Goal: Task Accomplishment & Management: Complete application form

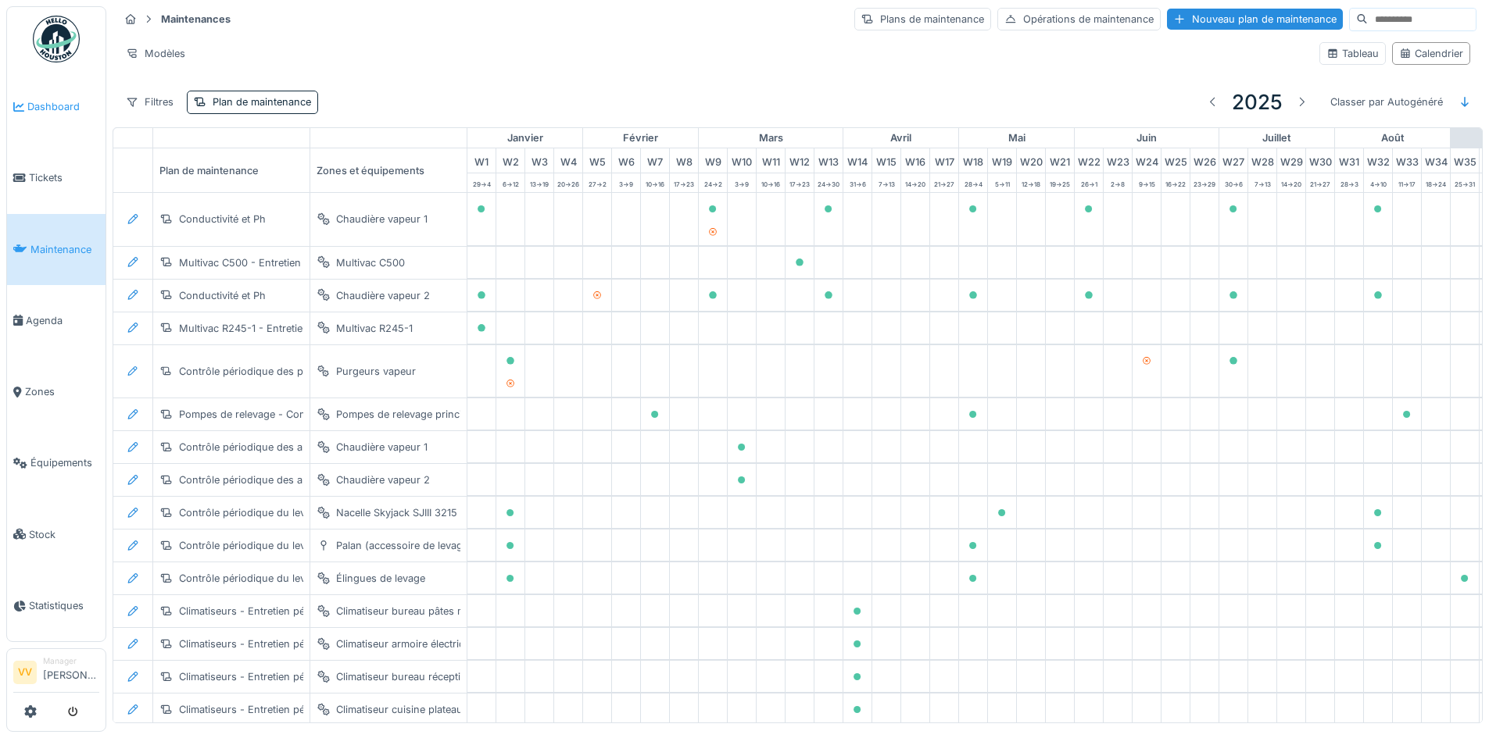
scroll to position [0, 512]
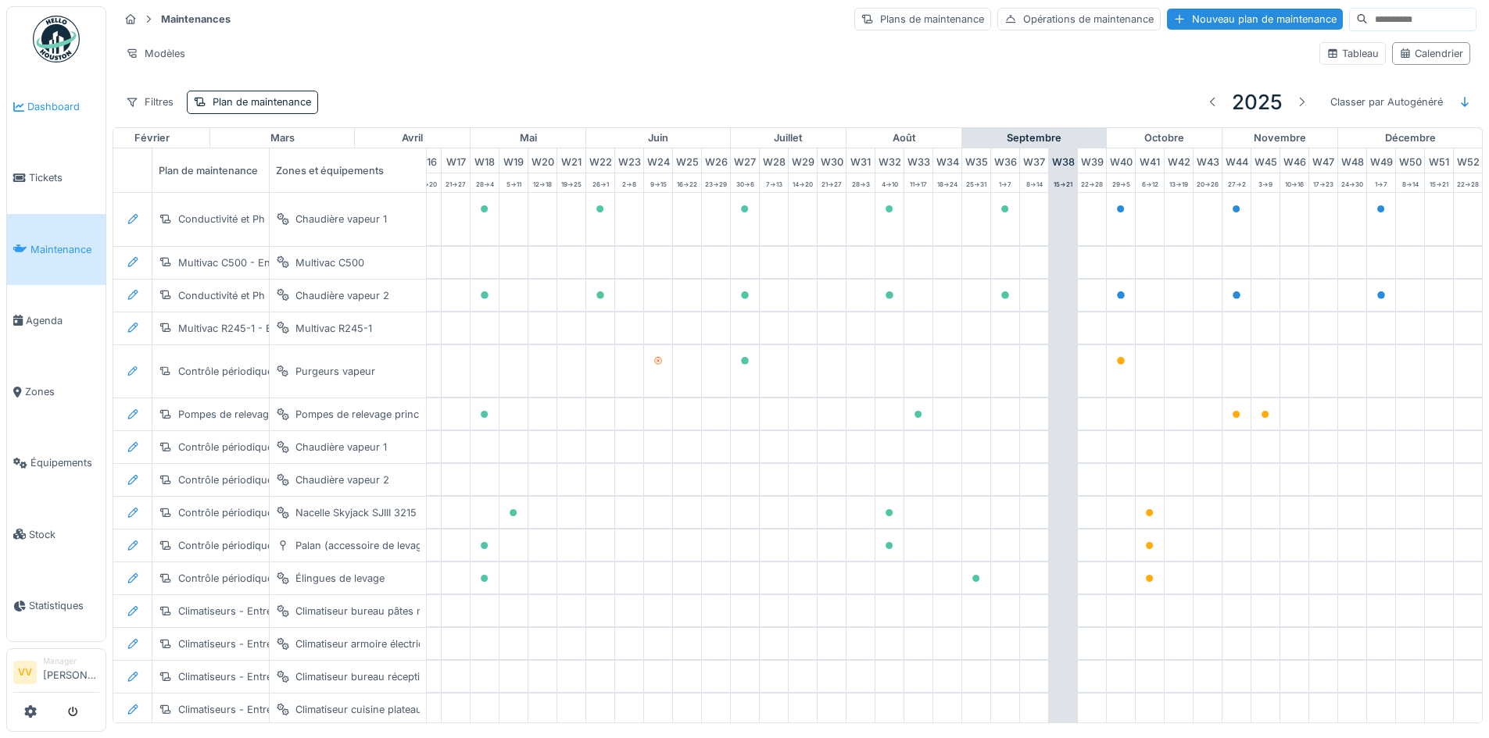
click at [51, 108] on span "Dashboard" at bounding box center [63, 106] width 72 height 15
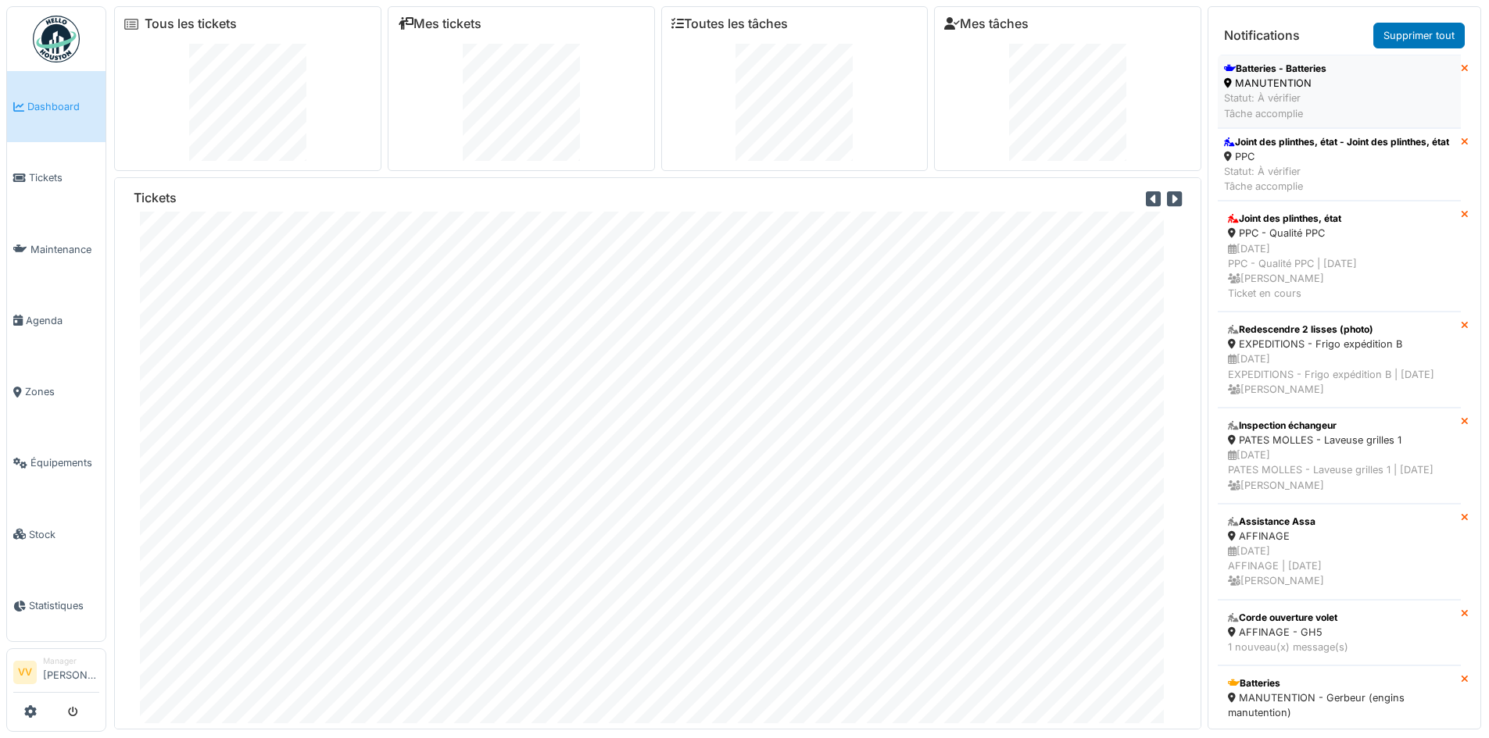
click at [1391, 84] on li "Batteries - Batteries MANUTENTION Statut: À vérifier Tâche accomplie" at bounding box center [1339, 91] width 243 height 73
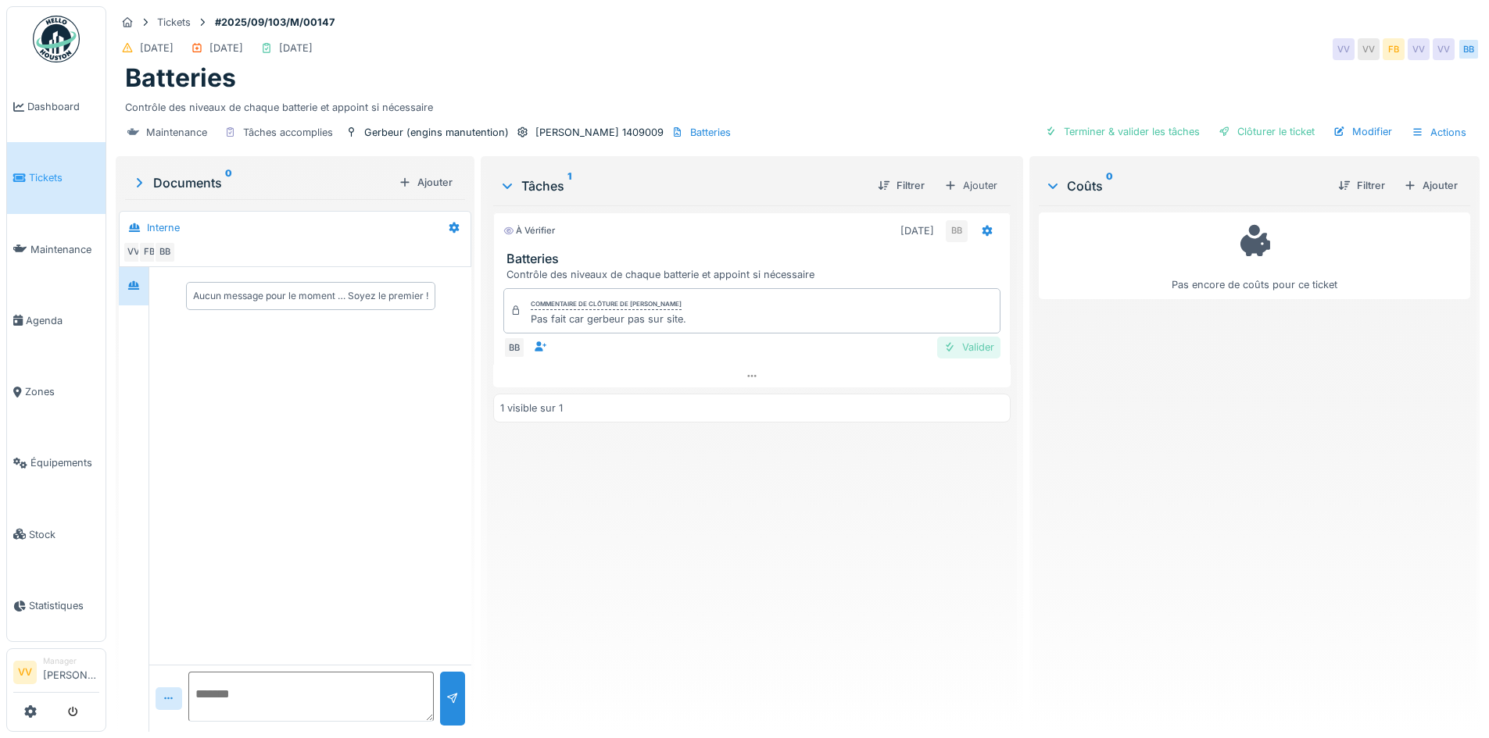
click at [961, 350] on div "Valider" at bounding box center [968, 347] width 63 height 21
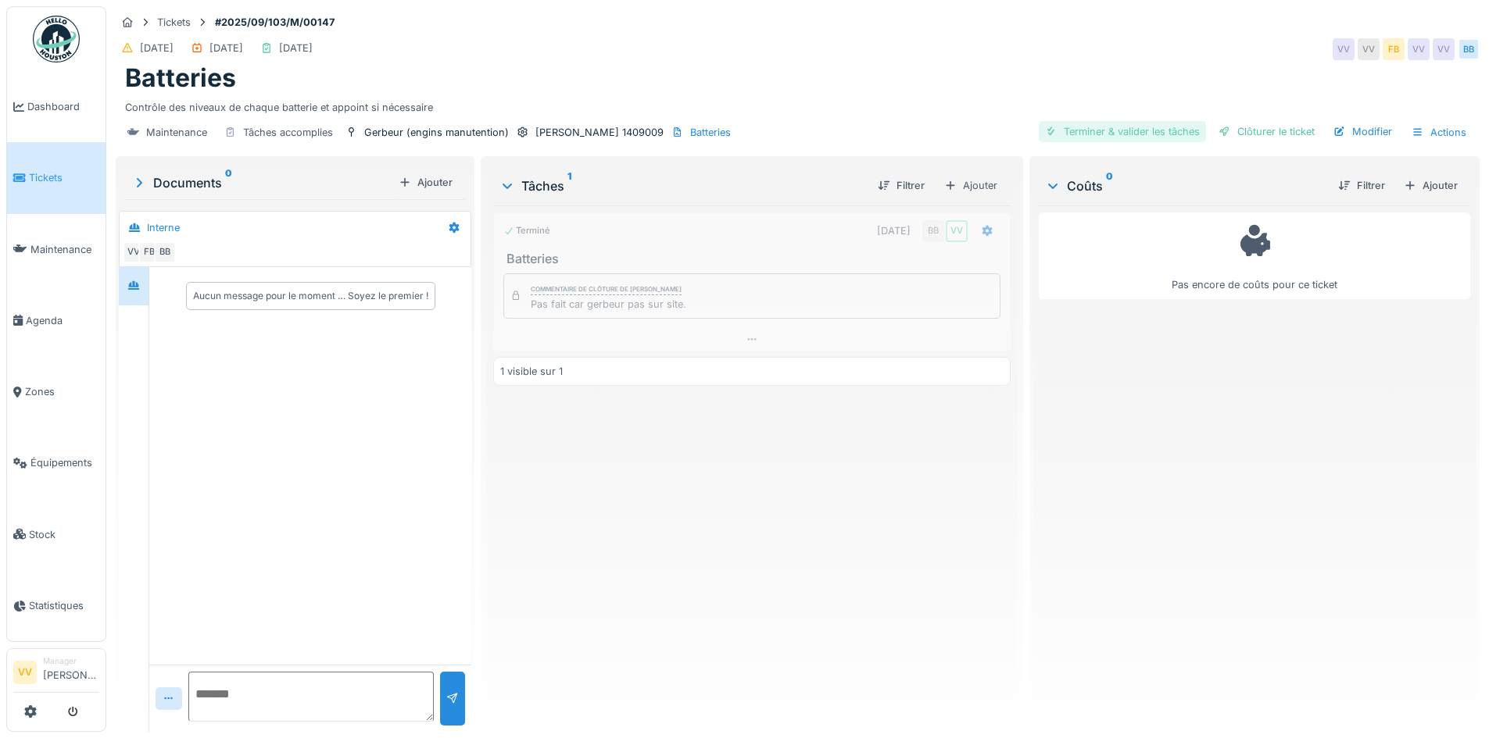
click at [1141, 130] on div "Terminer & valider les tâches" at bounding box center [1122, 131] width 167 height 21
click at [1259, 127] on div "Clôturer le ticket" at bounding box center [1266, 131] width 109 height 21
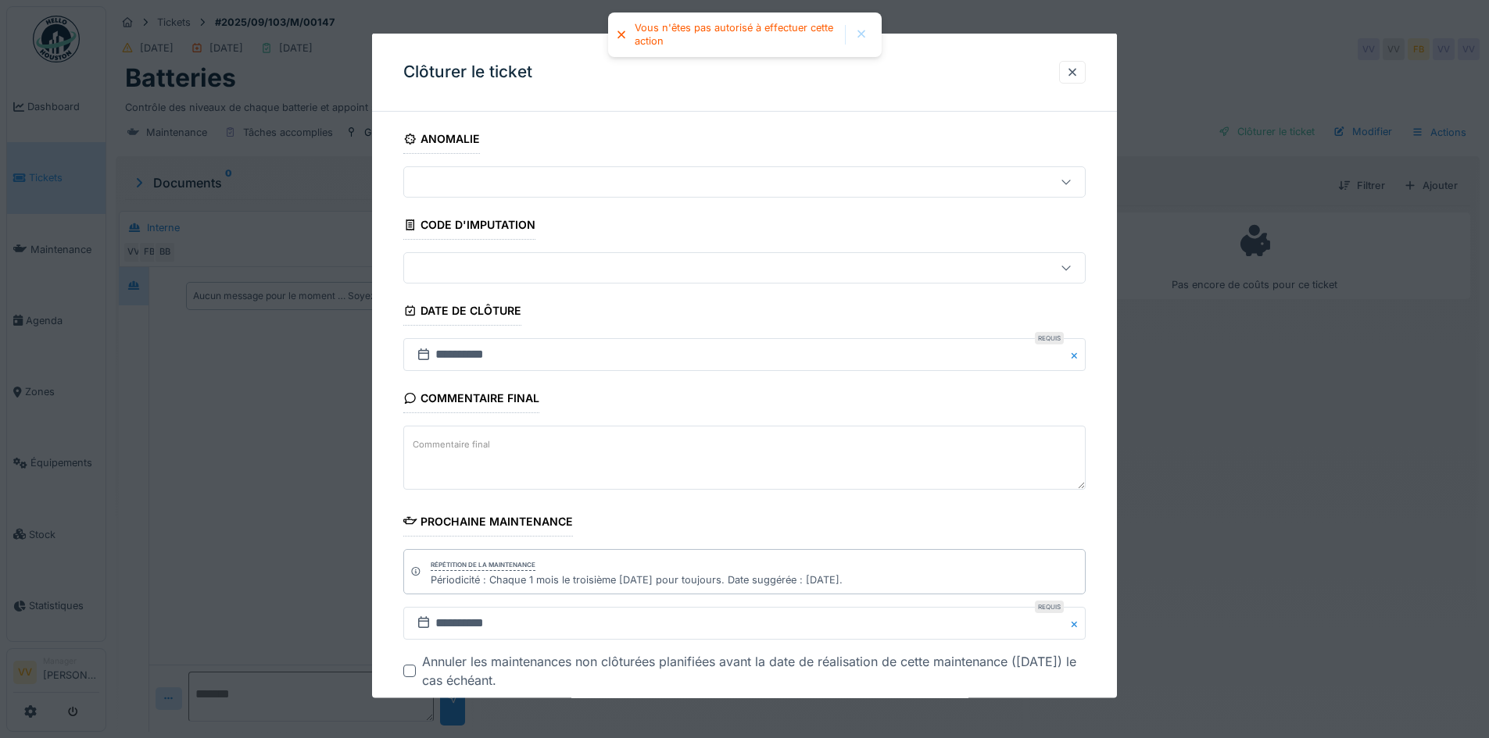
scroll to position [87, 0]
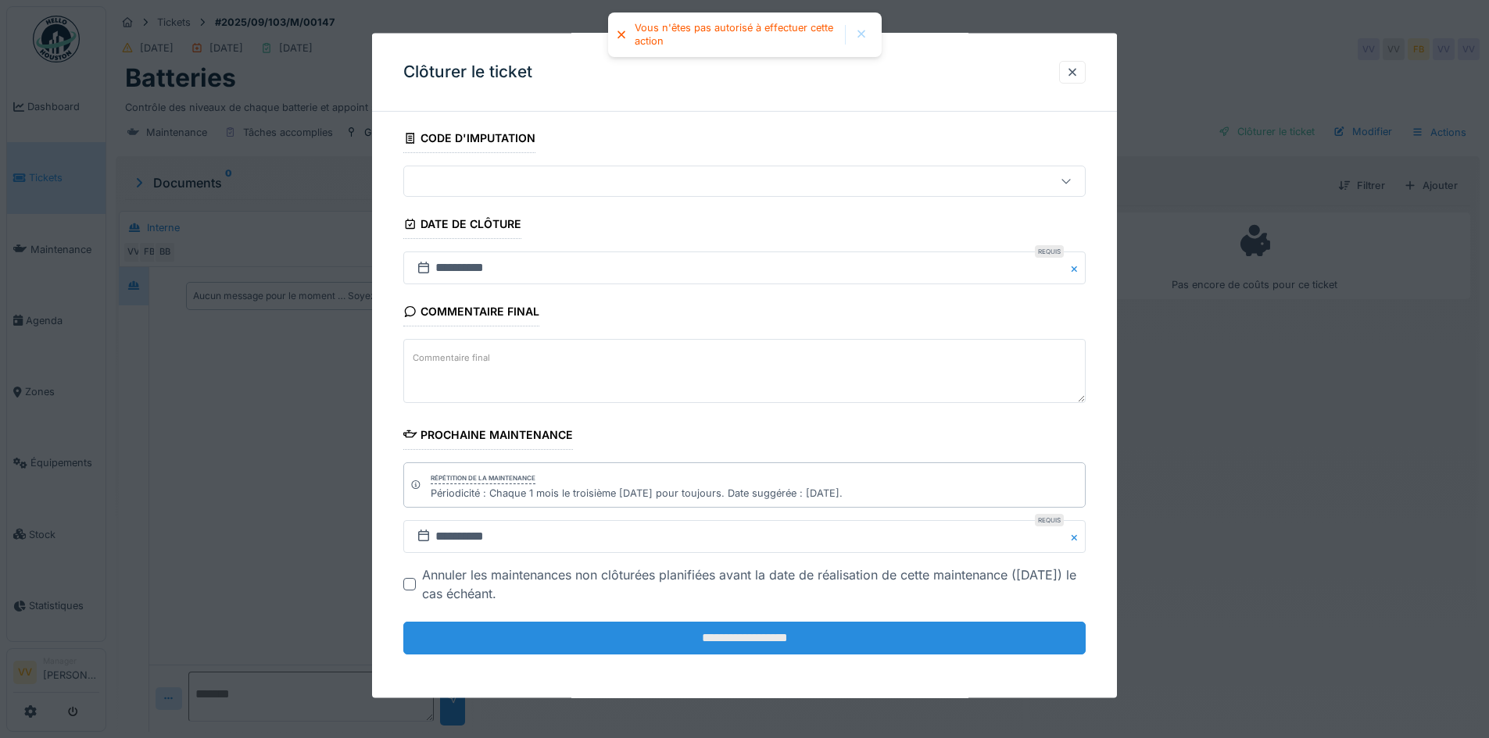
click at [773, 635] on input "**********" at bounding box center [744, 638] width 682 height 33
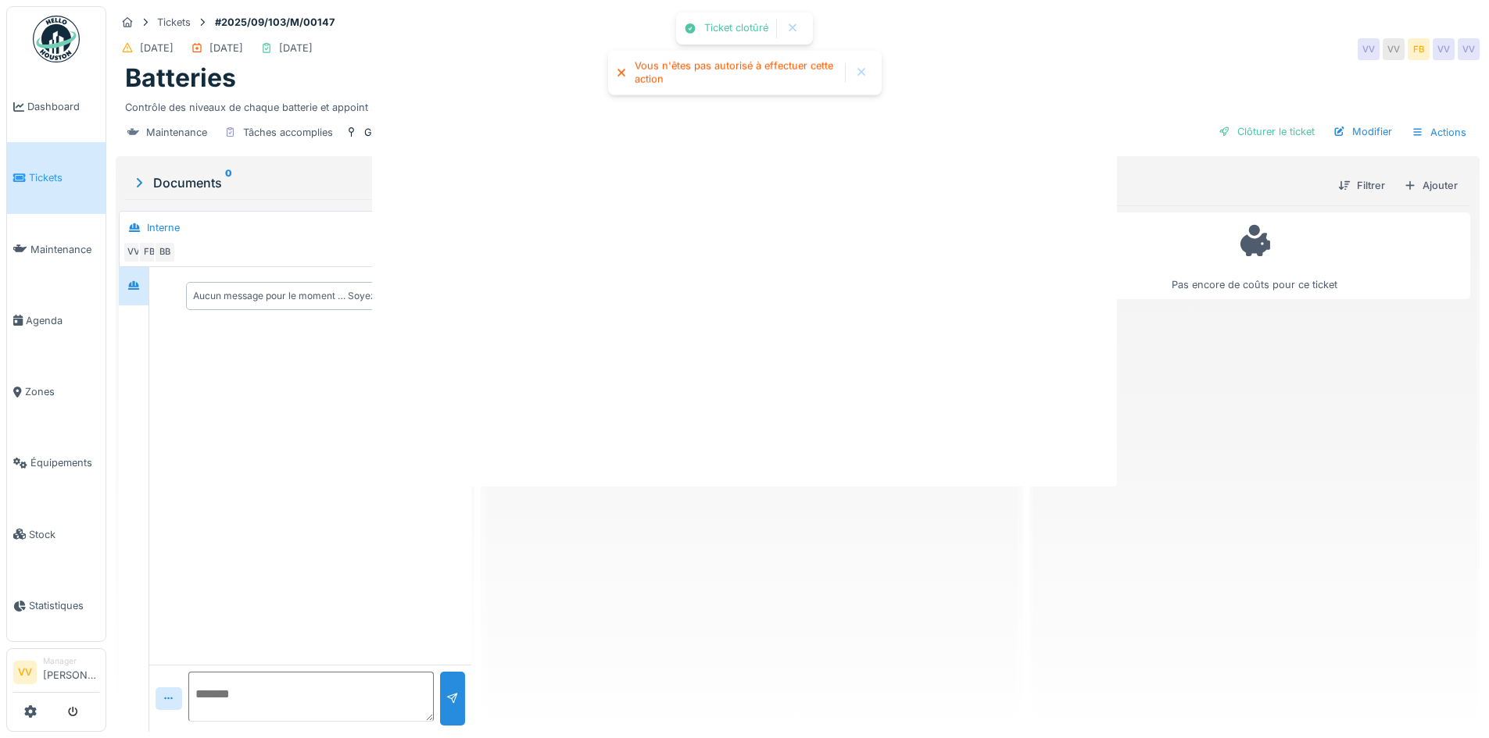
scroll to position [0, 0]
